Goal: Task Accomplishment & Management: Manage account settings

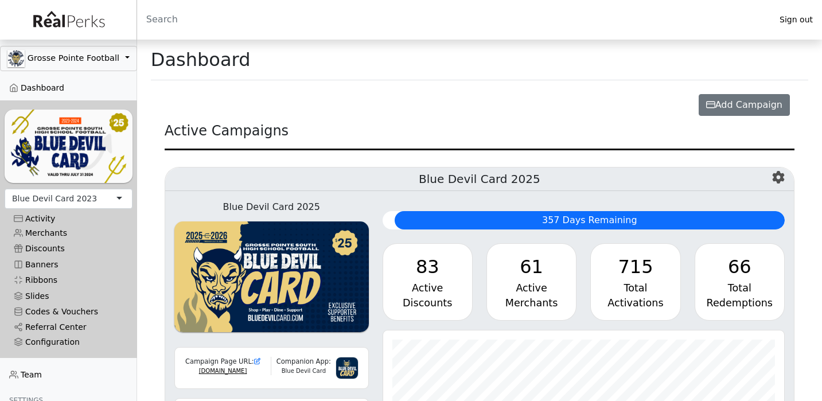
scroll to position [132, 402]
click at [45, 327] on link "Referral Center" at bounding box center [69, 327] width 128 height 15
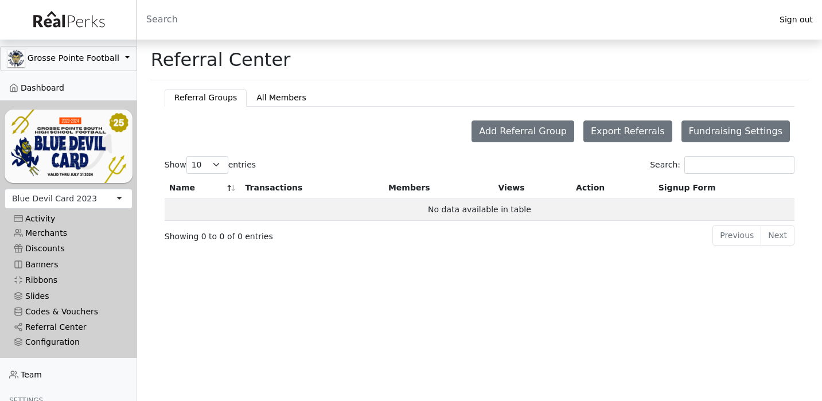
click at [62, 199] on div "Blue Devil Card 2023" at bounding box center [54, 199] width 85 height 12
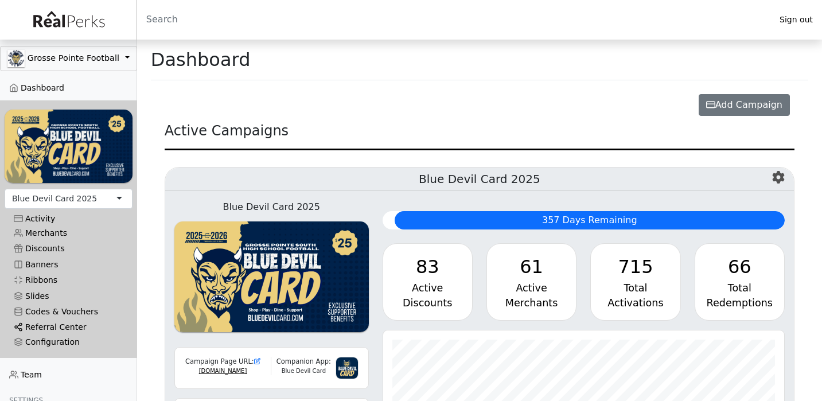
click at [44, 326] on link "Referral Center" at bounding box center [69, 327] width 128 height 15
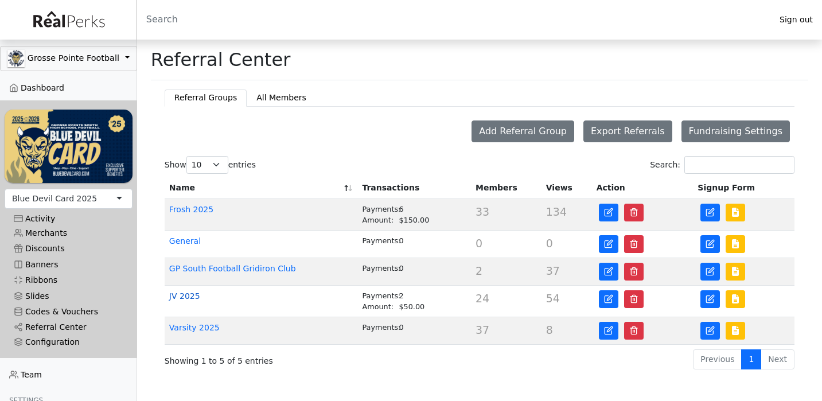
click at [191, 298] on link "JV 2025" at bounding box center [184, 296] width 31 height 9
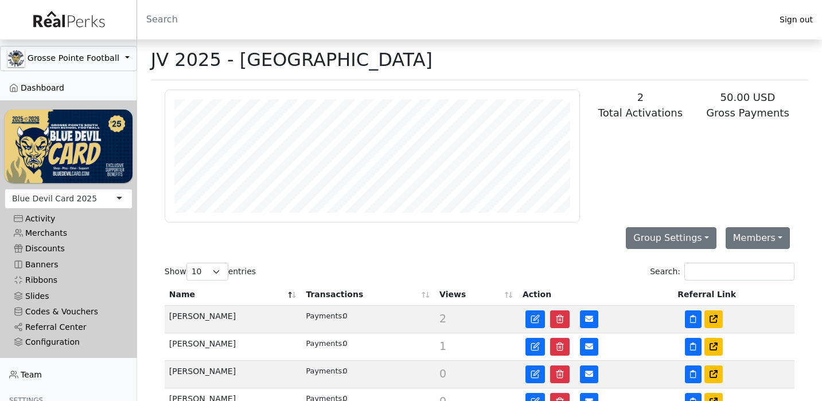
scroll to position [132, 414]
click at [723, 273] on input "Search:" at bounding box center [740, 272] width 110 height 18
type input "r"
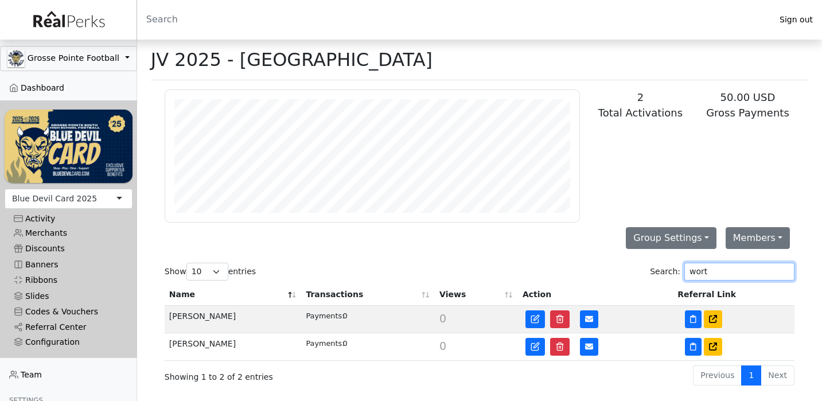
type input "wort"
click at [198, 346] on td "[PERSON_NAME]" at bounding box center [233, 347] width 137 height 28
click at [531, 346] on icon at bounding box center [534, 347] width 7 height 7
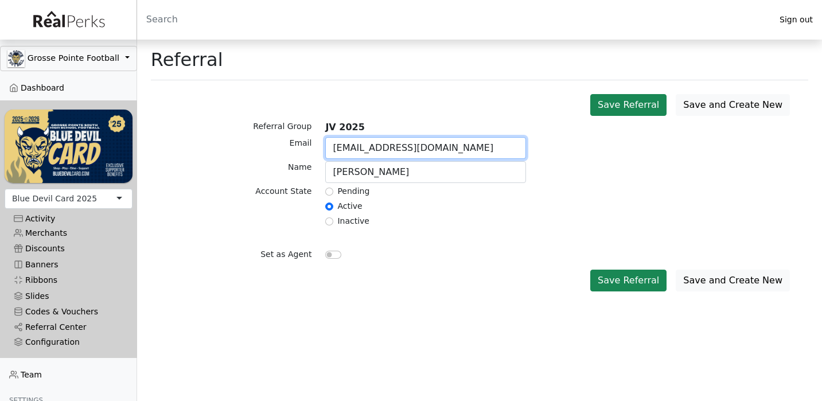
click at [471, 152] on input "nwortman13@icloud.com" at bounding box center [425, 148] width 201 height 22
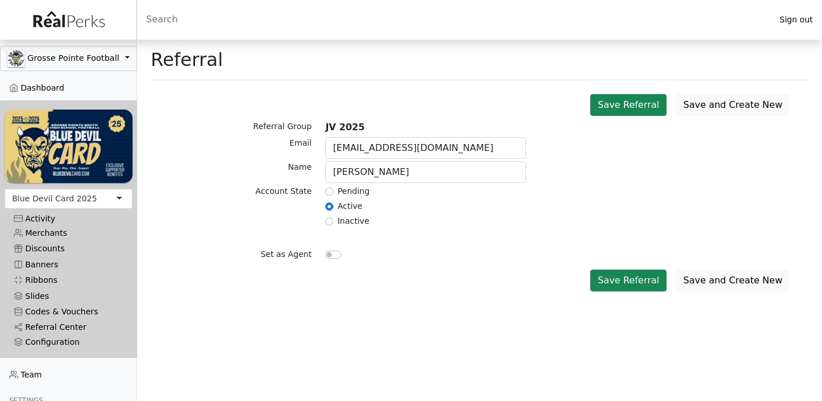
click at [459, 211] on div "Active" at bounding box center [425, 207] width 201 height 14
click at [623, 279] on button "Save Referral" at bounding box center [629, 281] width 76 height 22
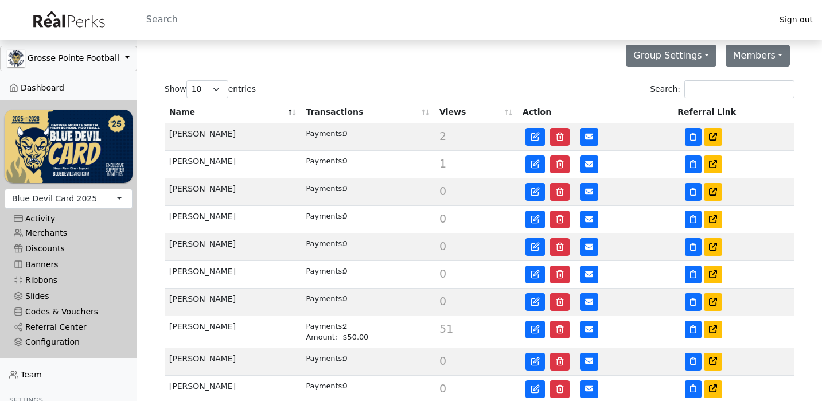
scroll to position [183, 0]
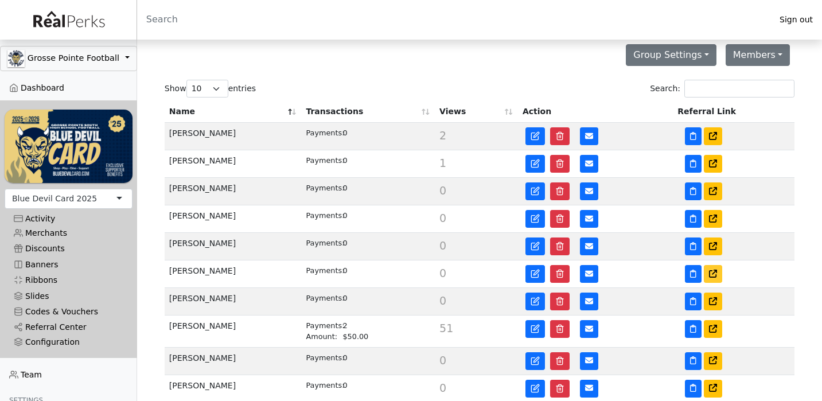
click at [714, 272] on icon at bounding box center [713, 274] width 8 height 8
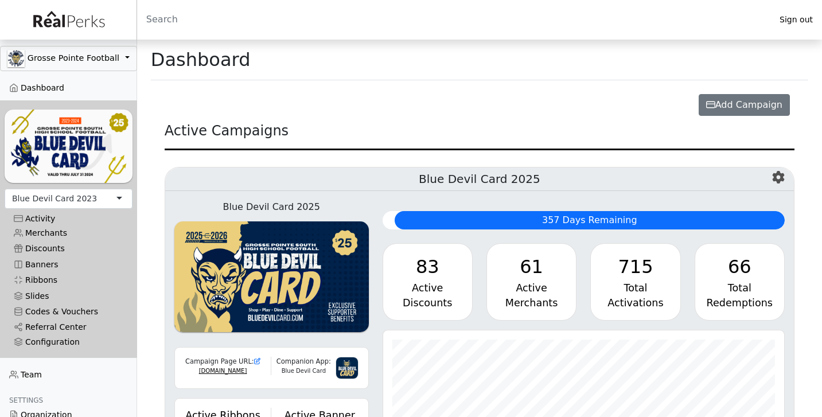
scroll to position [132, 402]
click at [73, 201] on div "Blue Devil Card 2023" at bounding box center [54, 199] width 85 height 12
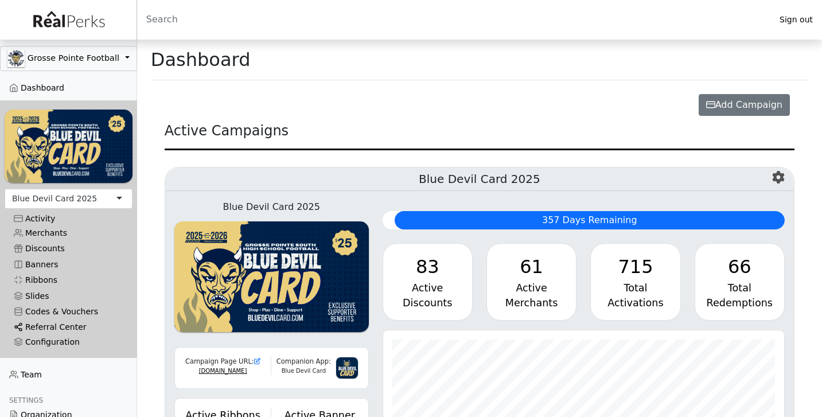
scroll to position [132, 402]
click at [52, 325] on link "Referral Center" at bounding box center [69, 327] width 128 height 15
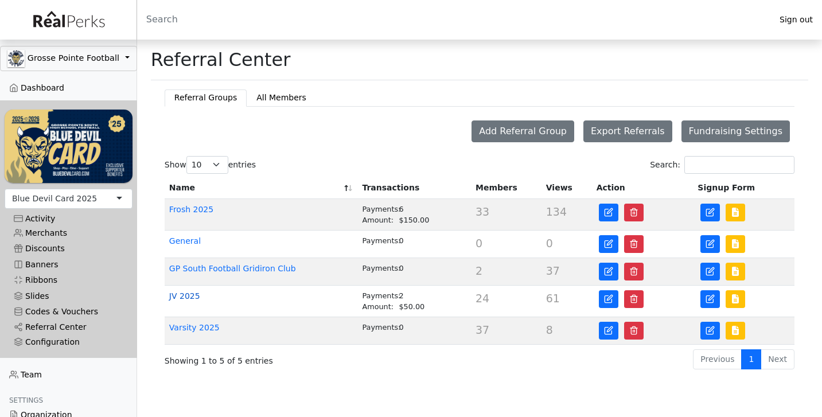
click at [194, 297] on link "JV 2025" at bounding box center [184, 296] width 31 height 9
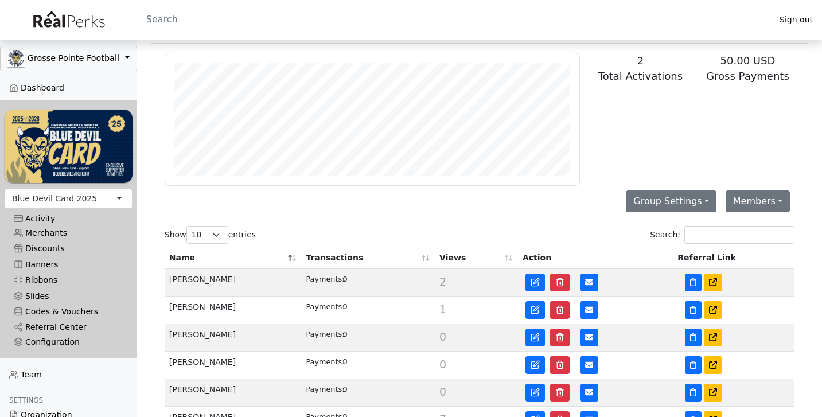
scroll to position [39, 0]
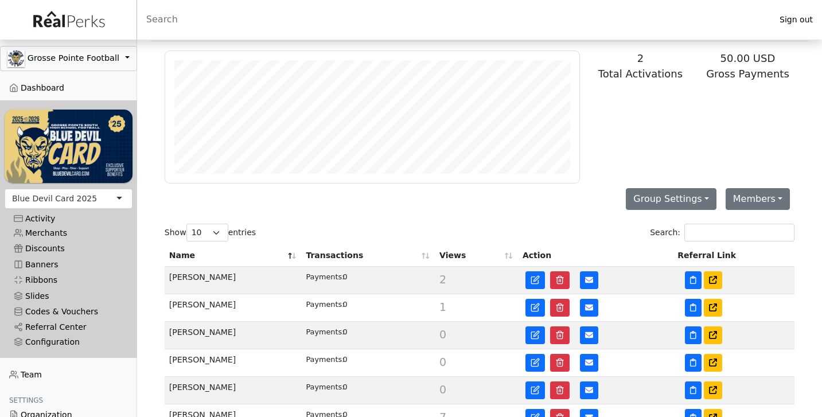
click at [324, 253] on th "Transactions" at bounding box center [368, 256] width 134 height 22
click at [312, 255] on th "Transactions" at bounding box center [368, 256] width 134 height 22
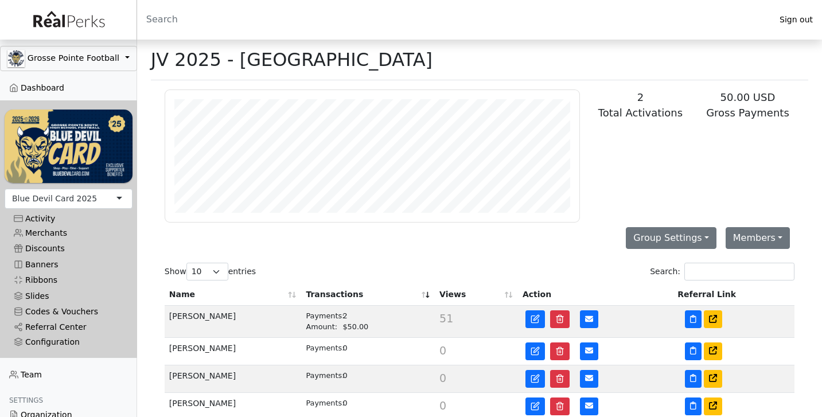
scroll to position [0, 0]
